Goal: Task Accomplishment & Management: Use online tool/utility

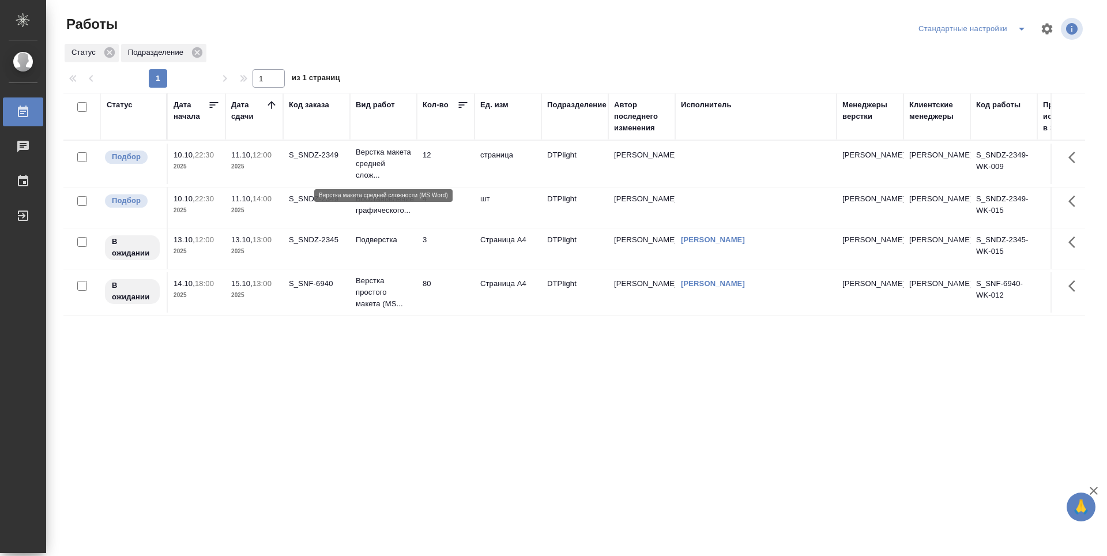
click at [371, 172] on p "Верстка макета средней слож..." at bounding box center [383, 163] width 55 height 35
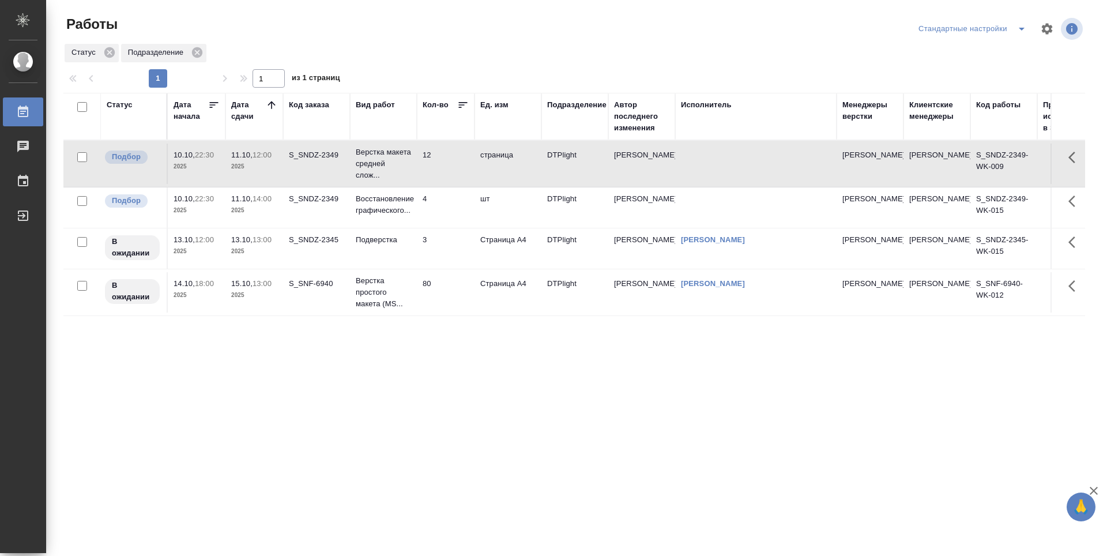
click at [441, 167] on td "12" at bounding box center [446, 164] width 58 height 40
click at [340, 381] on div "Статус Дата начала Дата сдачи Код заказа Вид работ Кол-во Ед. изм Подразделение…" at bounding box center [574, 300] width 1022 height 415
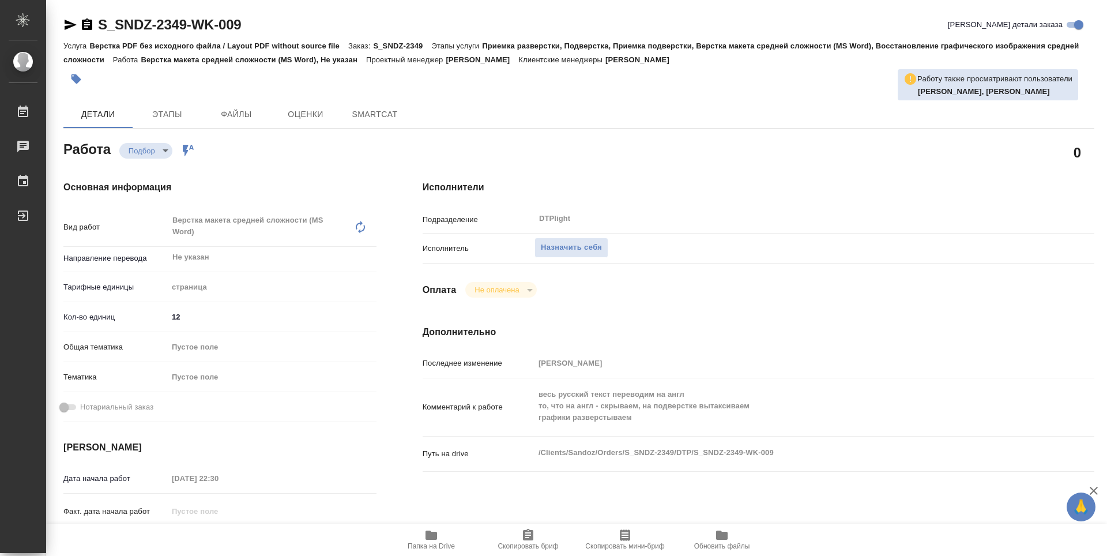
type textarea "x"
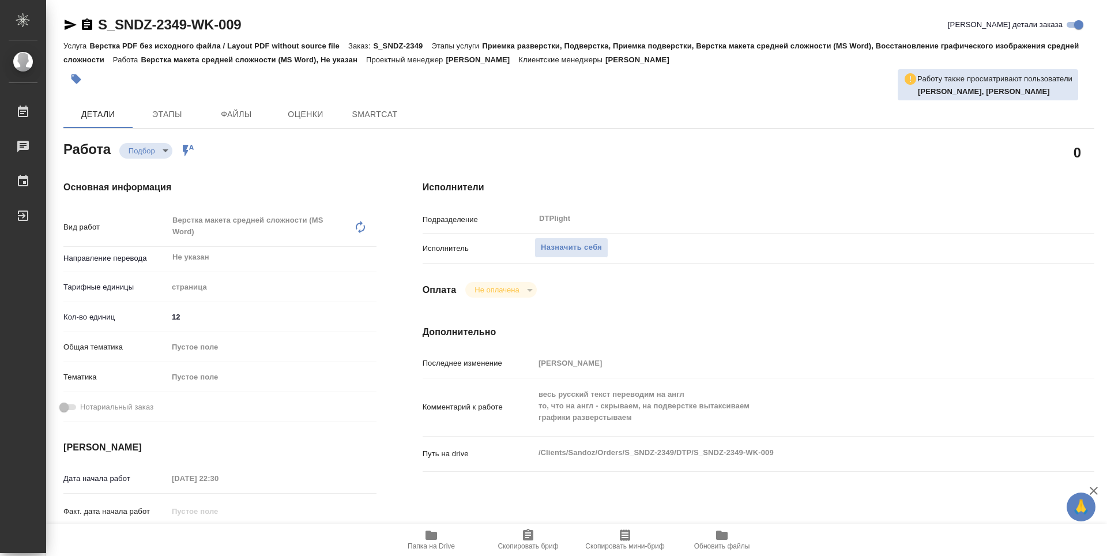
type textarea "x"
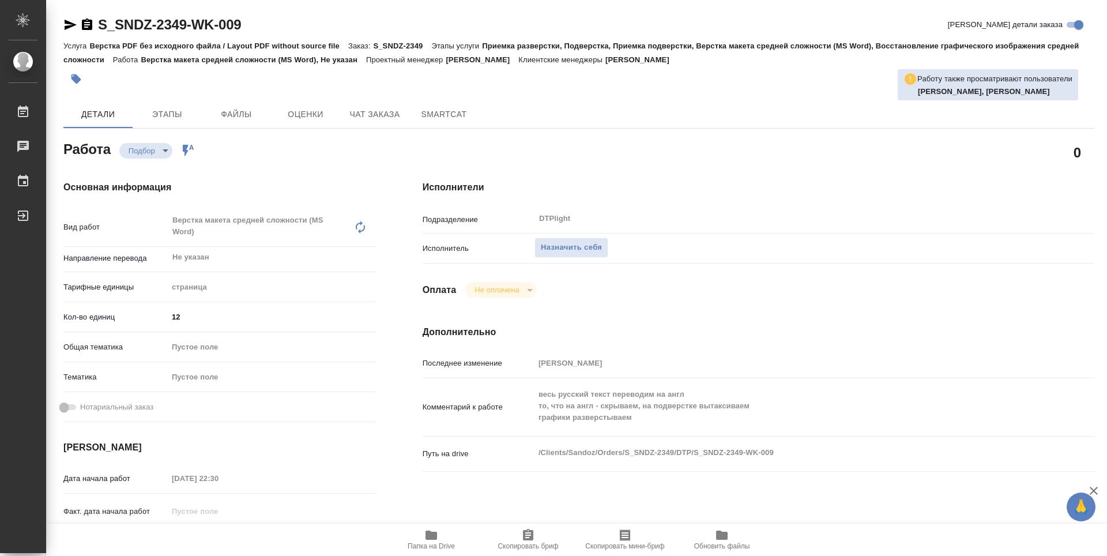
type textarea "x"
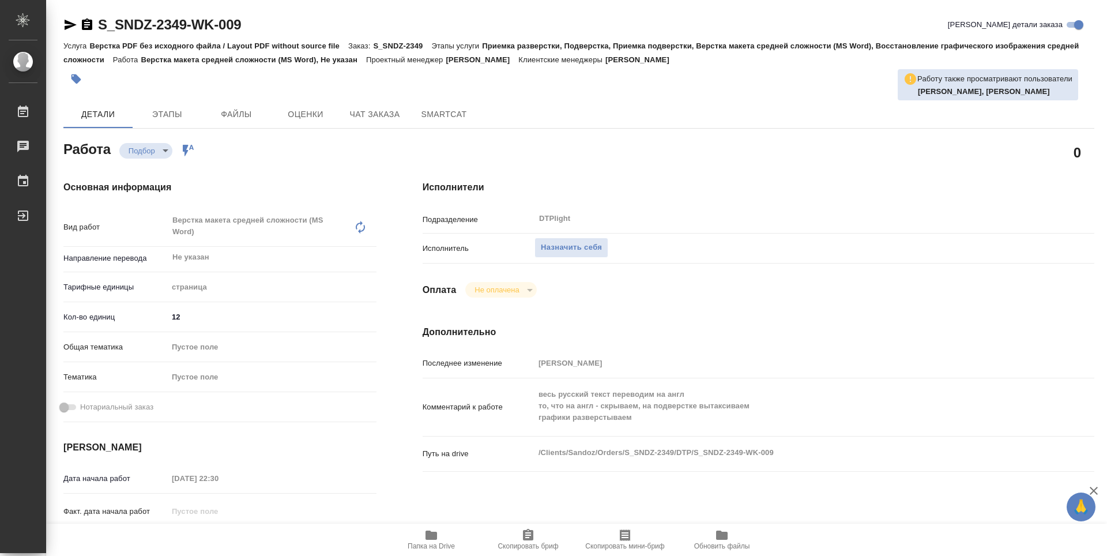
type textarea "x"
